Goal: Transaction & Acquisition: Purchase product/service

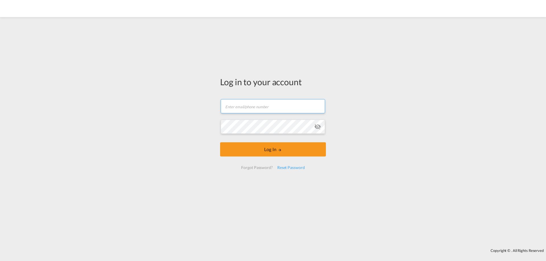
click at [250, 105] on input "text" at bounding box center [273, 106] width 104 height 14
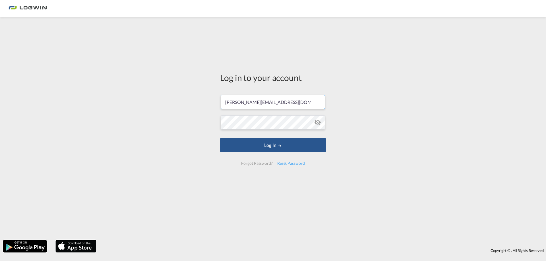
type input "[PERSON_NAME][EMAIL_ADDRESS][DOMAIN_NAME]"
click at [220, 138] on button "Log In" at bounding box center [273, 145] width 106 height 14
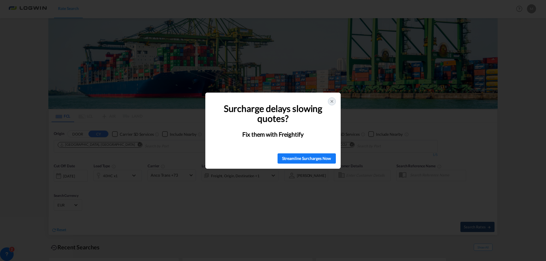
click at [331, 102] on icon at bounding box center [332, 101] width 2 height 2
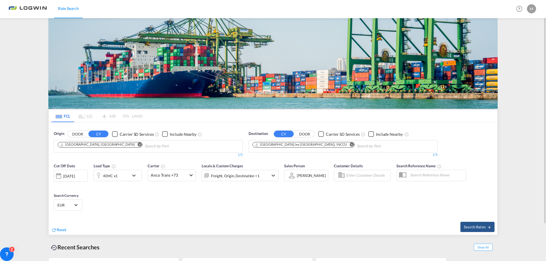
click at [349, 144] on md-icon "Remove" at bounding box center [351, 145] width 4 height 4
drag, startPoint x: 271, startPoint y: 147, endPoint x: 248, endPoint y: 147, distance: 22.5
click at [271, 146] on body "Rate Search Rate Search Help Resources Product Release M My Profile Logout FCL …" at bounding box center [273, 130] width 546 height 261
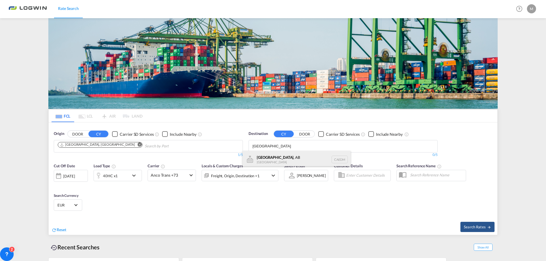
type input "[GEOGRAPHIC_DATA]"
click at [270, 160] on div "[GEOGRAPHIC_DATA] , AB [GEOGRAPHIC_DATA] CAEDM" at bounding box center [296, 159] width 108 height 17
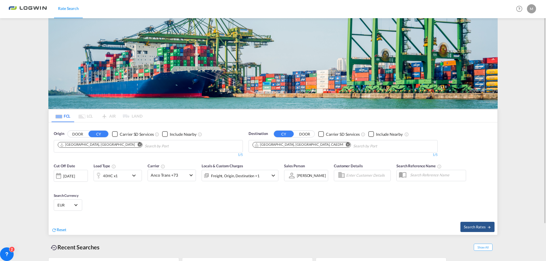
click at [134, 176] on md-icon "icon-chevron-down" at bounding box center [135, 175] width 10 height 7
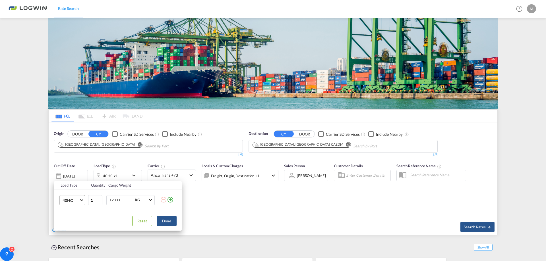
click at [80, 200] on md-select-value "40HC" at bounding box center [73, 201] width 23 height 10
click at [70, 174] on div "20GP" at bounding box center [68, 173] width 10 height 6
click at [171, 222] on button "Done" at bounding box center [167, 221] width 20 height 10
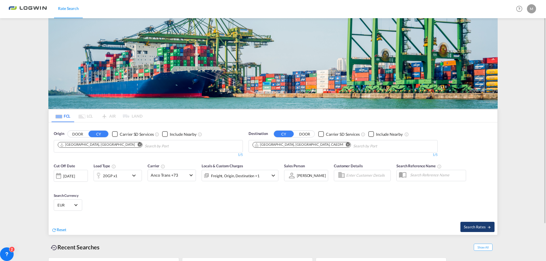
click at [478, 229] on span "Search Rates" at bounding box center [477, 227] width 27 height 5
type input "DEHAM to CAEDM / [DATE]"
